Goal: Find specific page/section: Find specific page/section

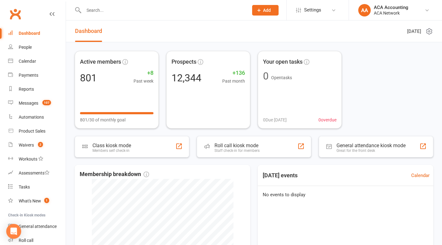
click at [110, 10] on input "text" at bounding box center [163, 10] width 162 height 9
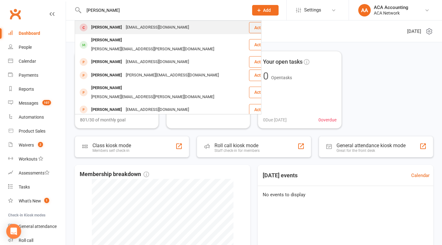
type input "[PERSON_NAME]"
click at [138, 25] on div "[EMAIL_ADDRESS][DOMAIN_NAME]" at bounding box center [157, 27] width 67 height 9
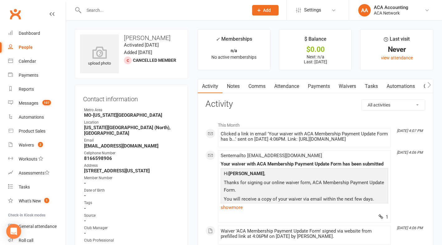
click at [91, 9] on input "text" at bounding box center [163, 10] width 162 height 9
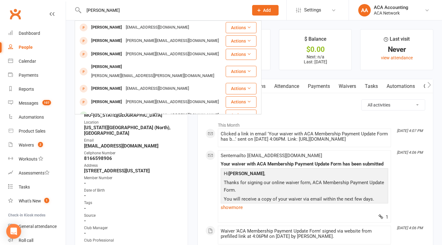
drag, startPoint x: 94, startPoint y: 8, endPoint x: 114, endPoint y: 11, distance: 20.7
click at [114, 11] on input "[PERSON_NAME]" at bounding box center [163, 10] width 162 height 9
type input "[PERSON_NAME]"
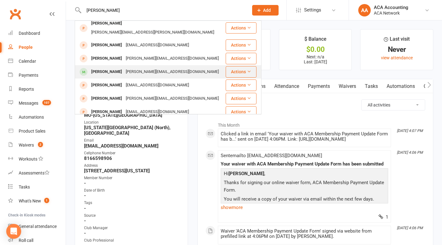
scroll to position [47, 0]
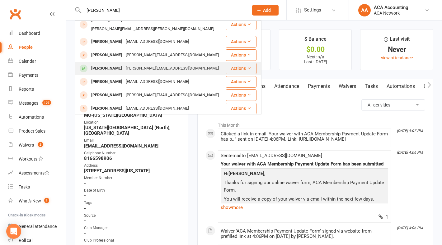
click at [124, 64] on div "[PERSON_NAME][EMAIL_ADDRESS][DOMAIN_NAME]" at bounding box center [172, 68] width 97 height 9
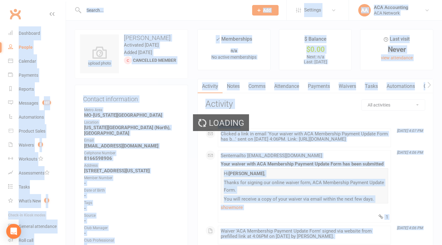
click at [117, 61] on div "Loading" at bounding box center [221, 122] width 442 height 245
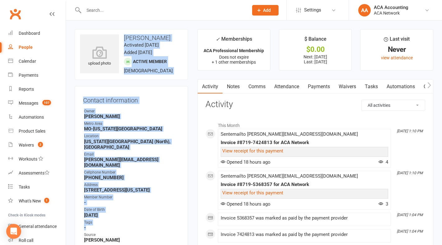
drag, startPoint x: 117, startPoint y: 61, endPoint x: 128, endPoint y: 222, distance: 161.2
click at [129, 222] on contact-information "upload photo [PERSON_NAME] Activated [DATE] Added [DATE] Active member [DEMOGRA…" at bounding box center [131, 187] width 113 height 317
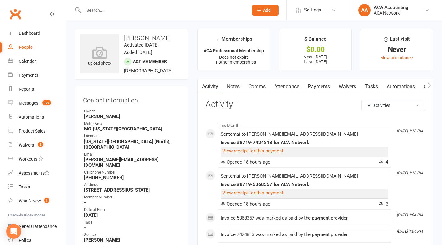
click at [128, 225] on strong "-" at bounding box center [132, 228] width 96 height 6
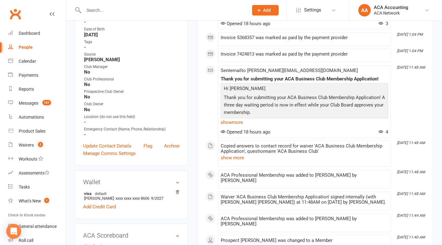
scroll to position [181, 0]
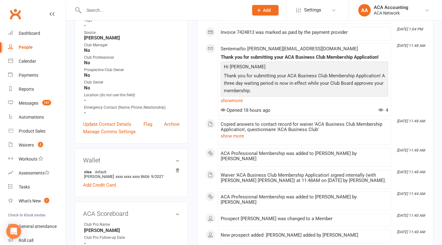
scroll to position [205, 0]
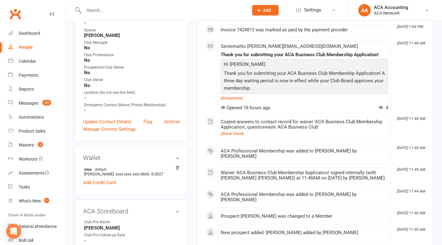
click at [128, 220] on div "Club Pro Name" at bounding box center [109, 223] width 51 height 6
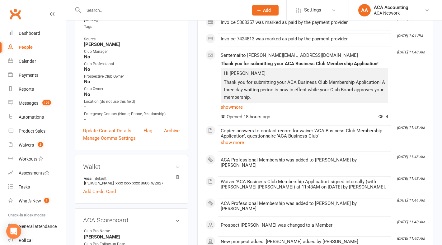
scroll to position [196, 0]
click at [128, 217] on h3 "ACA Scoreboard edit" at bounding box center [131, 220] width 96 height 7
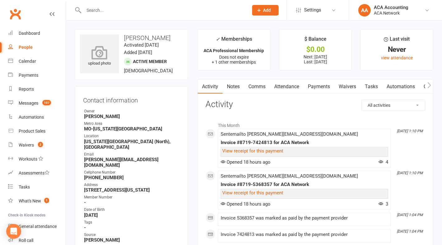
scroll to position [8, 0]
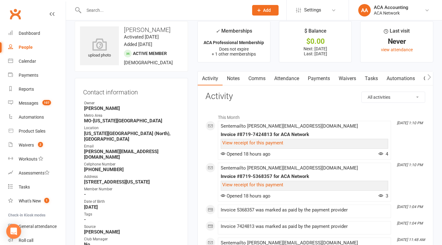
click at [106, 11] on input "text" at bounding box center [163, 10] width 162 height 9
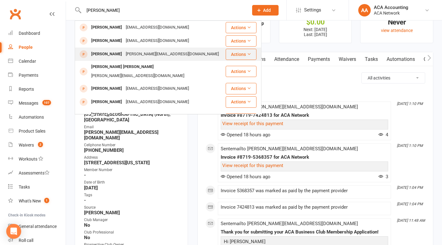
scroll to position [24, 0]
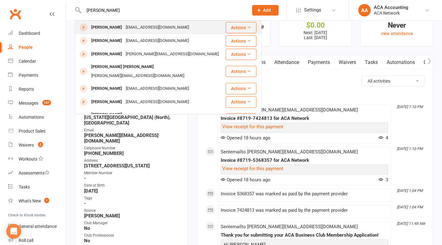
type input "[PERSON_NAME]"
click at [190, 28] on div "[PERSON_NAME] [EMAIL_ADDRESS][DOMAIN_NAME]" at bounding box center [150, 27] width 150 height 13
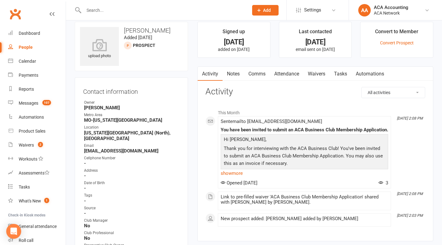
scroll to position [7, 0]
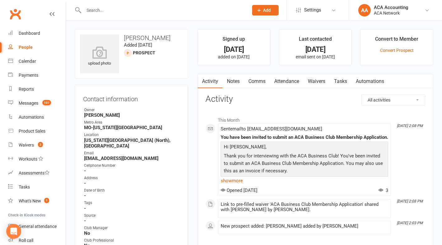
scroll to position [0, 0]
click at [53, 41] on link "People" at bounding box center [37, 47] width 58 height 14
